Goal: Information Seeking & Learning: Learn about a topic

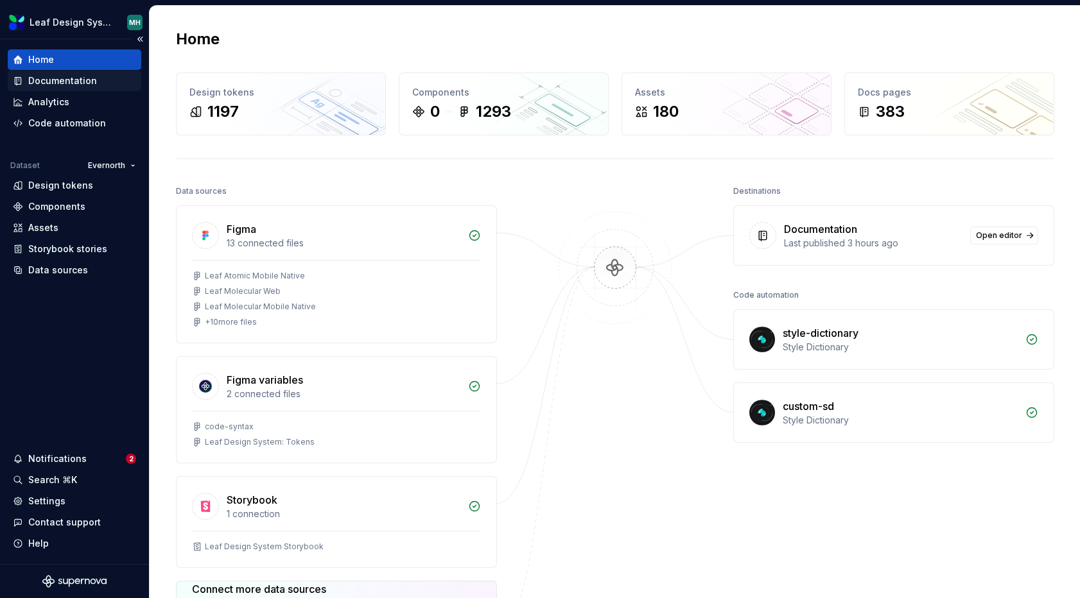
click at [89, 81] on div "Documentation" at bounding box center [62, 80] width 69 height 13
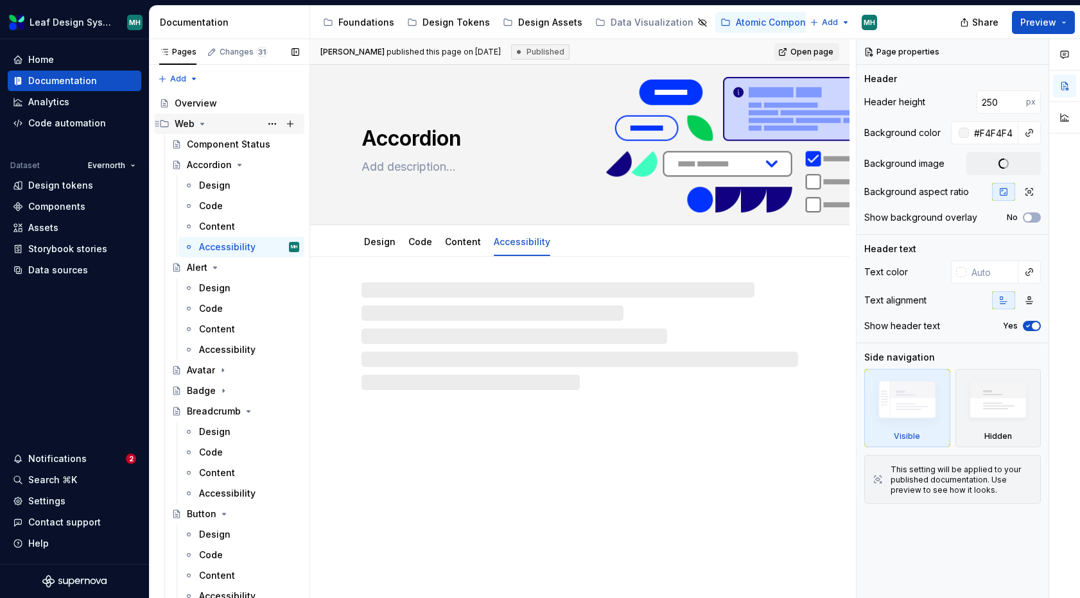
click at [201, 126] on icon "Page tree" at bounding box center [202, 124] width 10 height 10
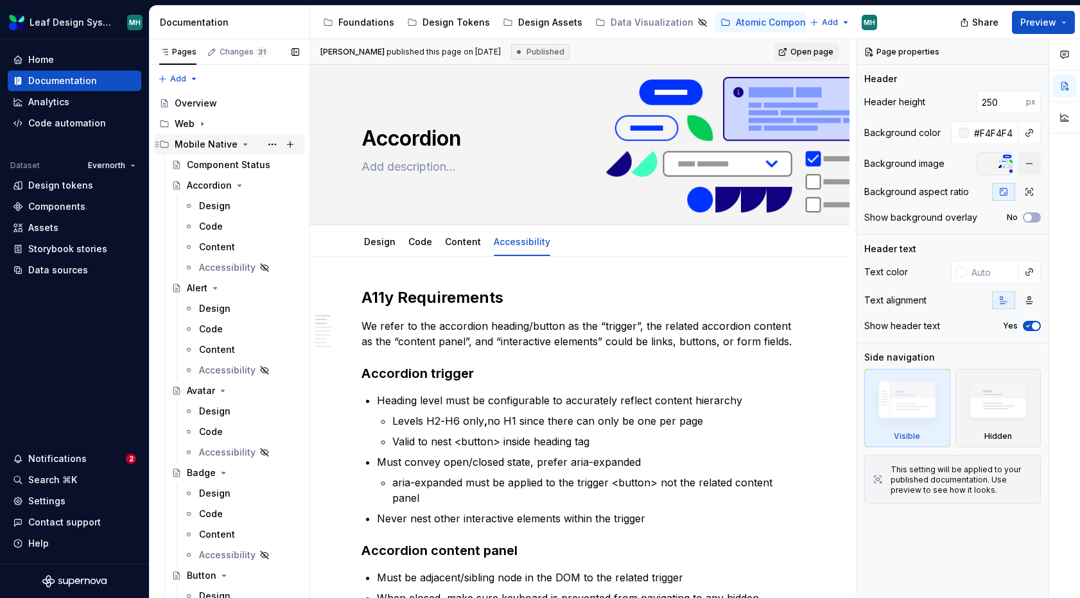
click at [243, 143] on icon "Page tree" at bounding box center [245, 144] width 10 height 10
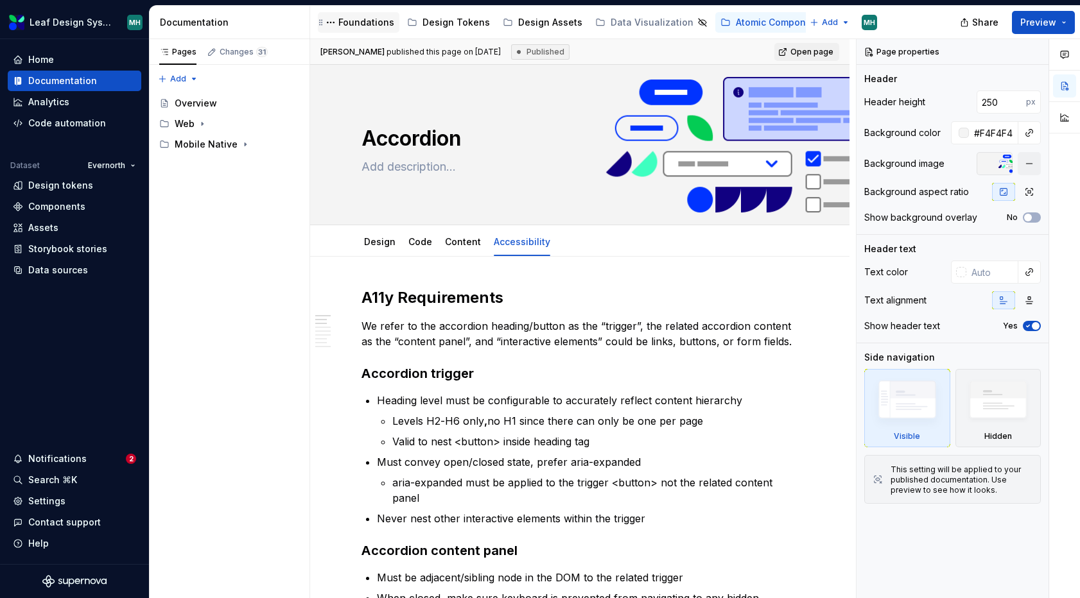
click at [356, 30] on div "Foundations" at bounding box center [358, 22] width 71 height 15
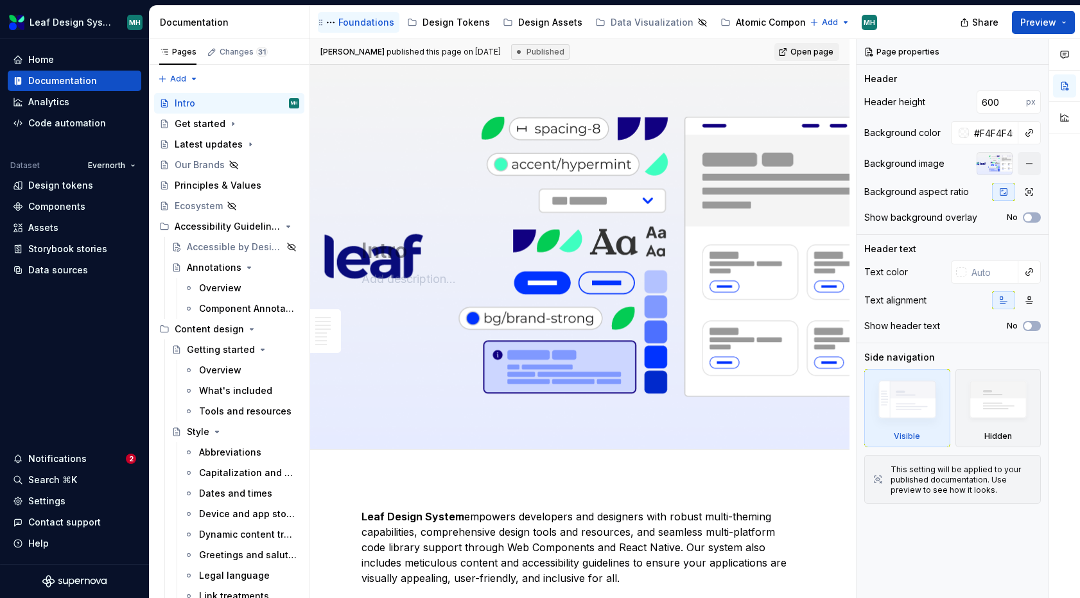
type textarea "*"
